Goal: Task Accomplishment & Management: Use online tool/utility

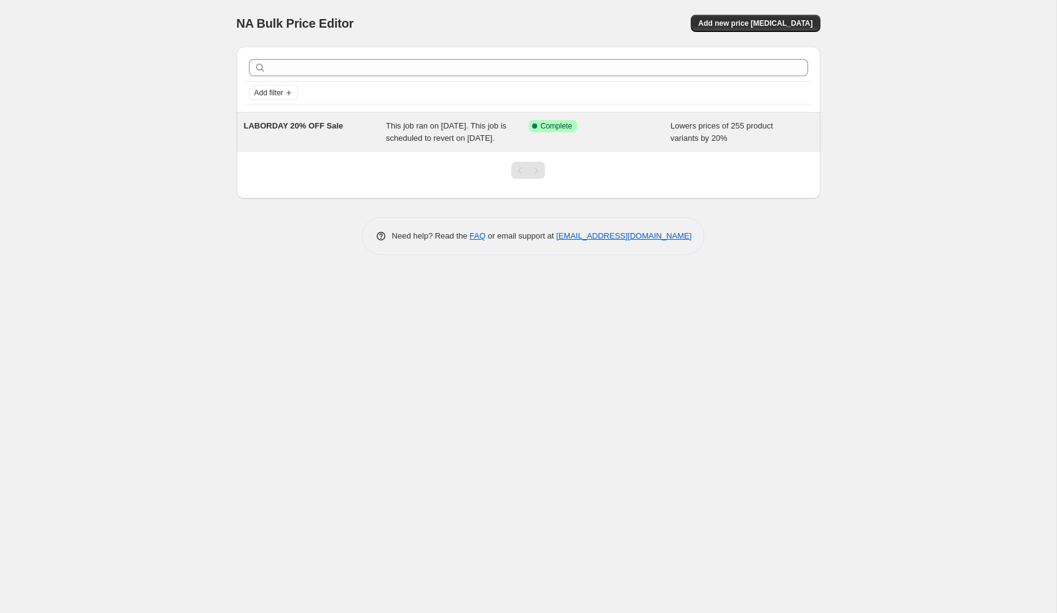
click at [505, 144] on div "This job ran on [DATE]. This job is scheduled to revert on [DATE]." at bounding box center [457, 132] width 143 height 25
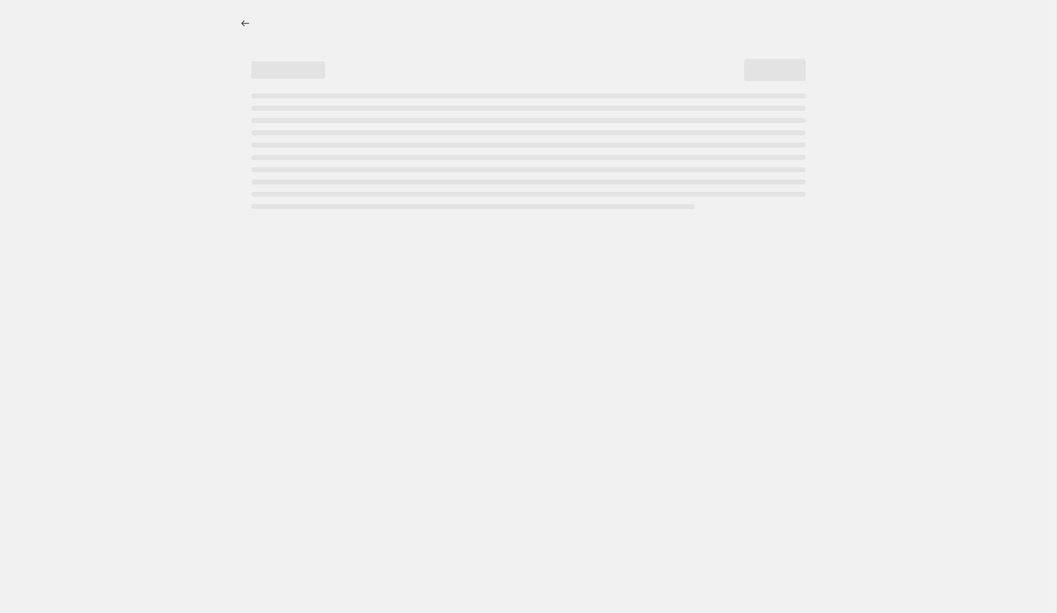
select select "percentage"
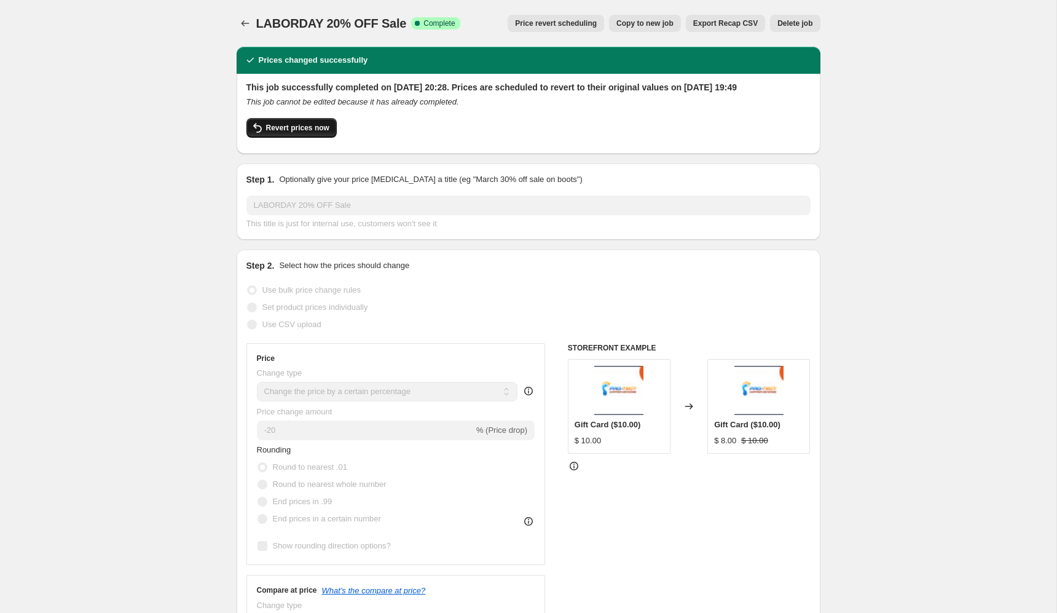
click at [309, 133] on span "Revert prices now" at bounding box center [297, 128] width 63 height 10
checkbox input "false"
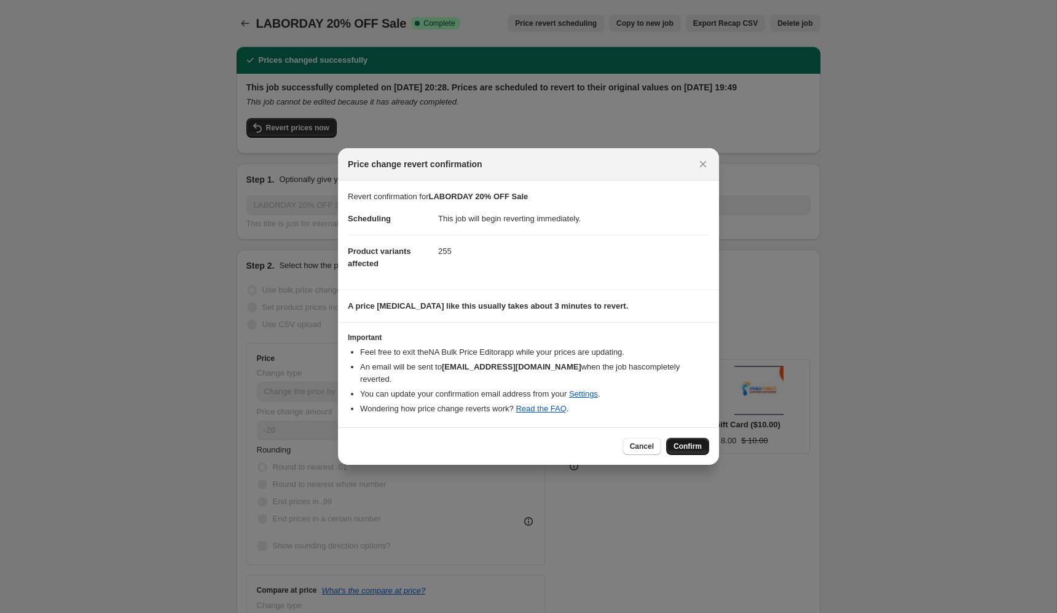
click at [685, 441] on span "Confirm" at bounding box center [688, 446] width 28 height 10
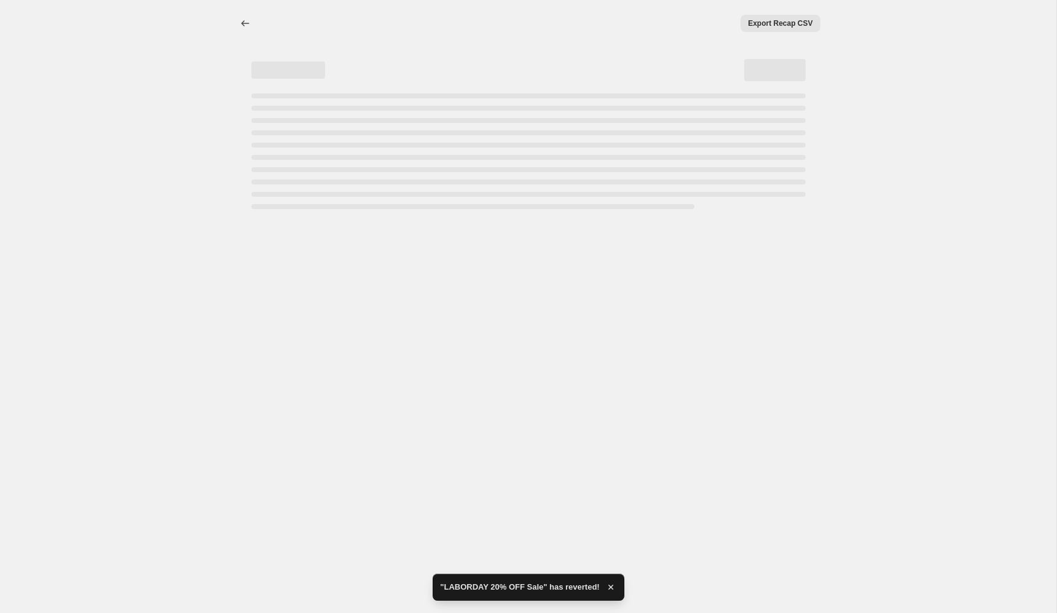
select select "percentage"
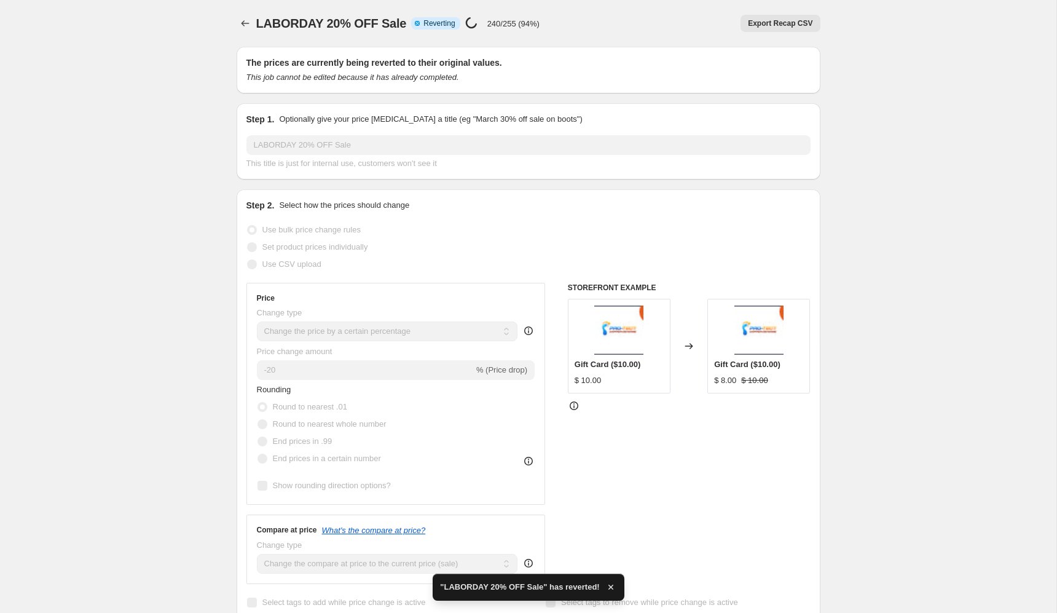
checkbox input "true"
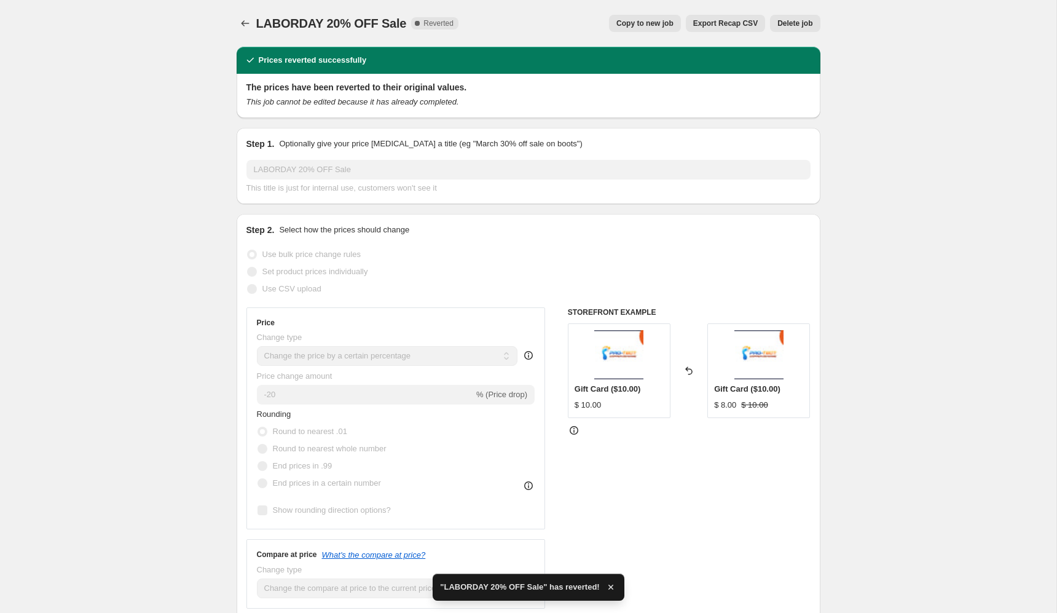
click at [427, 111] on div "The prices have been reverted to their original values. This job cannot be edit…" at bounding box center [529, 96] width 584 height 44
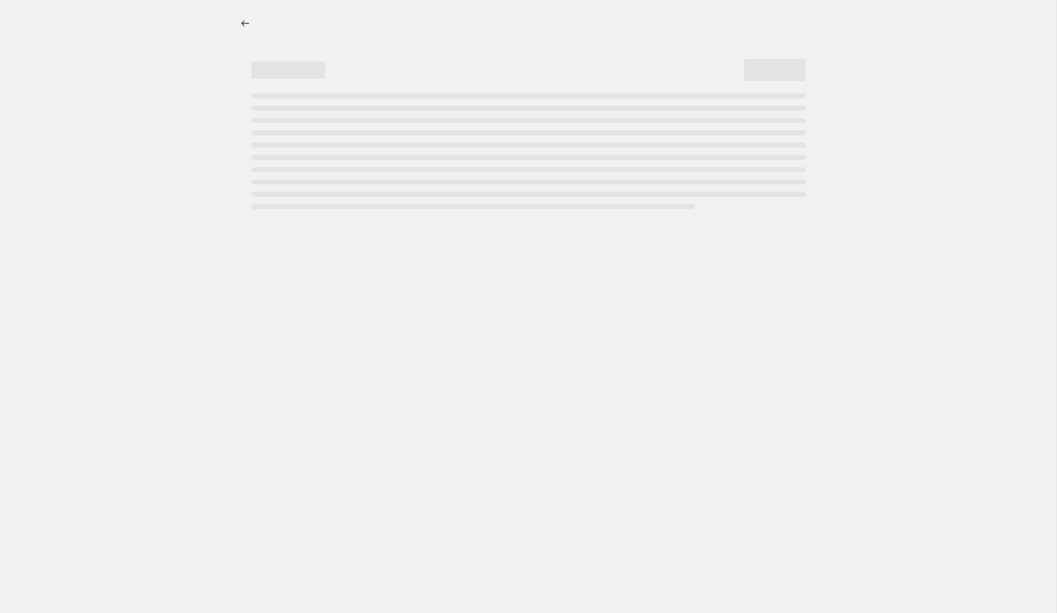
select select "percentage"
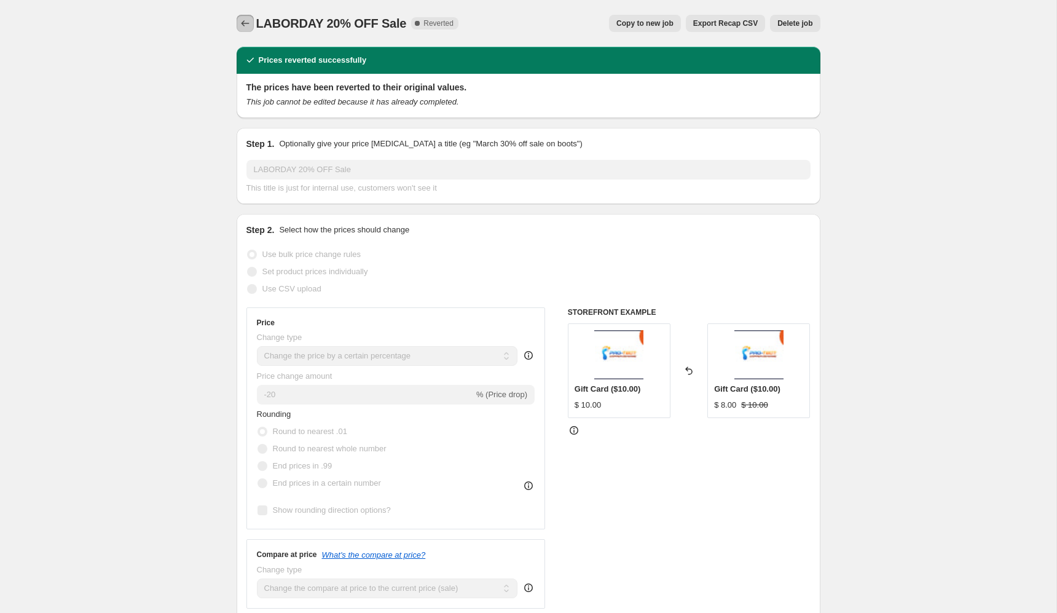
click at [241, 23] on icon "Price change jobs" at bounding box center [245, 23] width 12 height 12
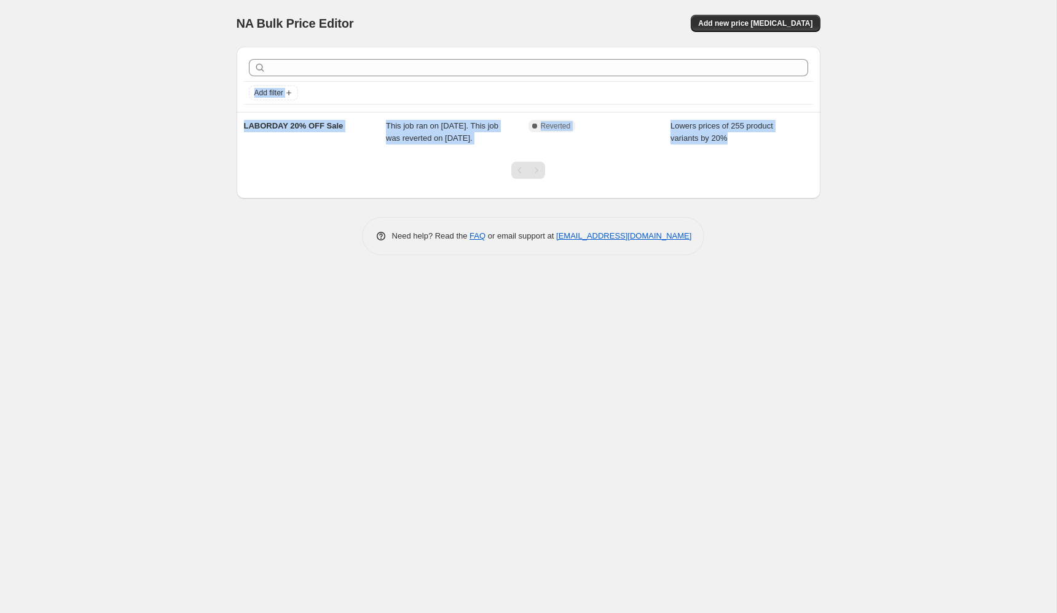
drag, startPoint x: 202, startPoint y: 79, endPoint x: 550, endPoint y: 231, distance: 379.9
click at [551, 232] on div "NA Bulk Price Editor. This page is ready NA Bulk Price Editor Add new price cha…" at bounding box center [528, 306] width 1057 height 613
copy div "Add filter LABORDAY 20% OFF Sale This job ran on 21 August 2025. This job was r…"
